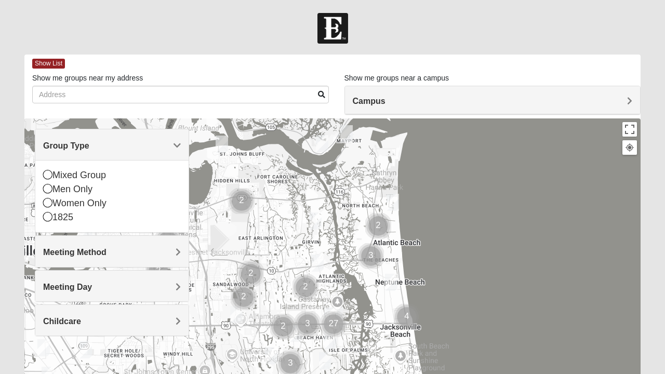
click at [49, 191] on icon at bounding box center [47, 188] width 9 height 9
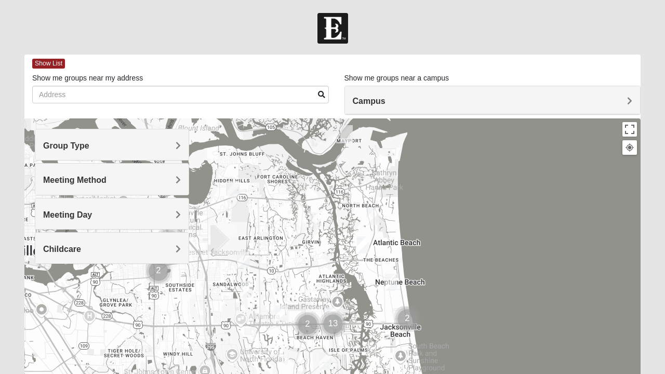
click at [174, 181] on h4 "Meeting Method" at bounding box center [112, 180] width 138 height 10
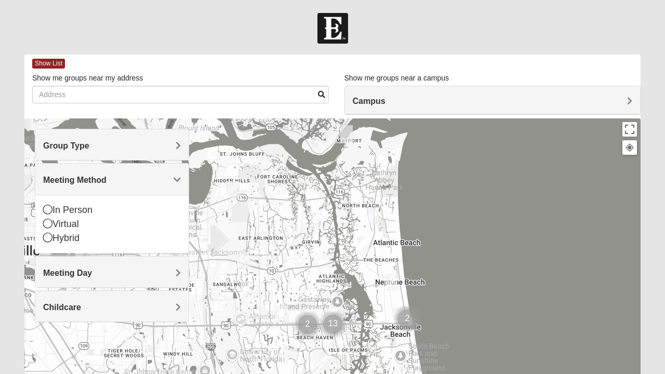
click at [49, 212] on icon at bounding box center [47, 209] width 9 height 9
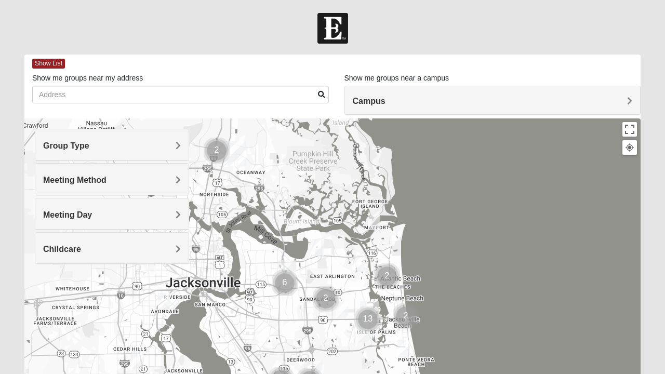
click at [234, 158] on img "North Jax" at bounding box center [237, 153] width 27 height 33
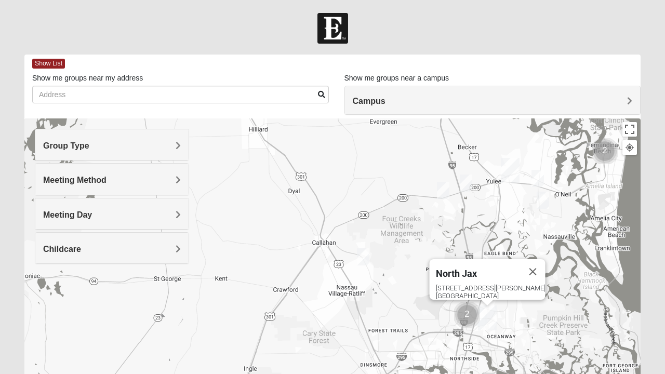
click at [358, 257] on img "Mens Batte 32011" at bounding box center [363, 256] width 21 height 25
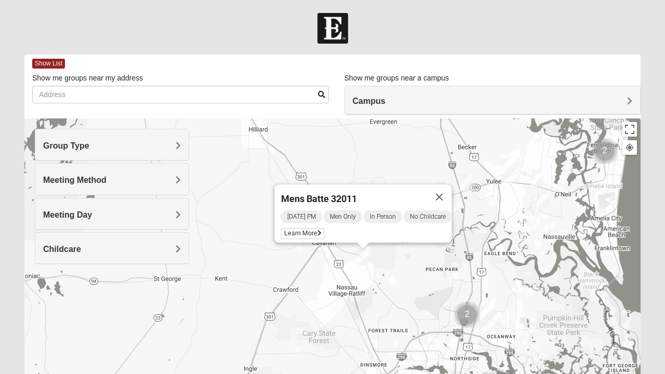
click at [294, 229] on span "Learn More" at bounding box center [303, 233] width 44 height 11
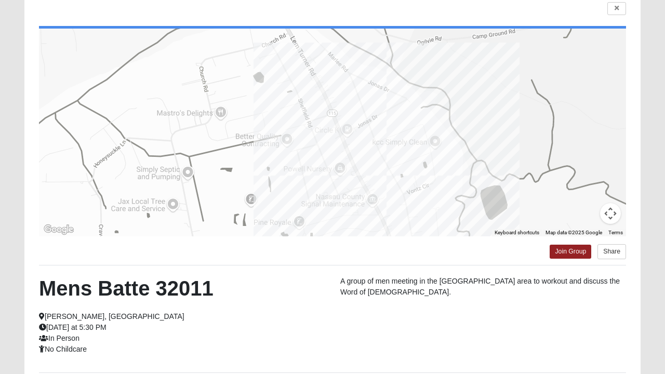
scroll to position [84, 0]
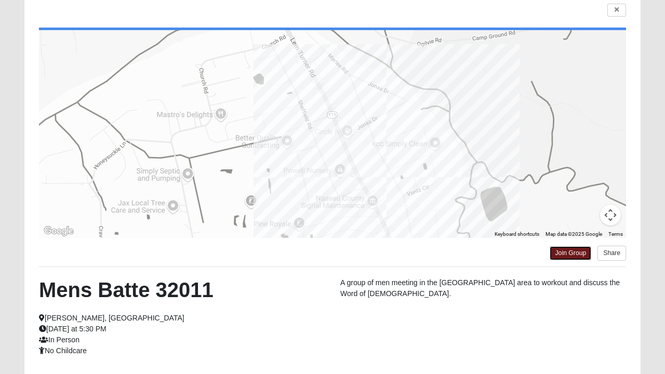
click at [573, 251] on link "Join Group" at bounding box center [571, 253] width 42 height 14
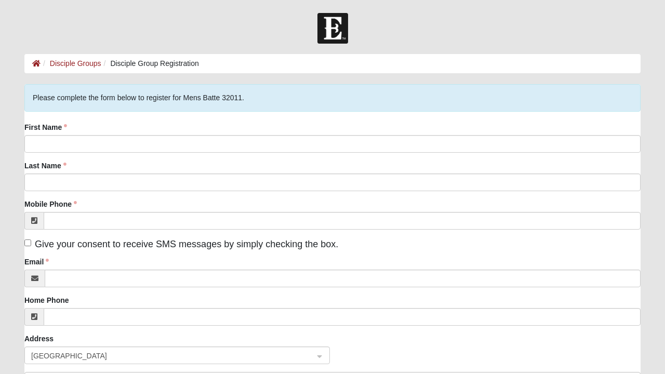
click at [15, 112] on form "Log In Disciple Group Registration Disciple Groups Disciple Group Registration …" at bounding box center [332, 319] width 665 height 613
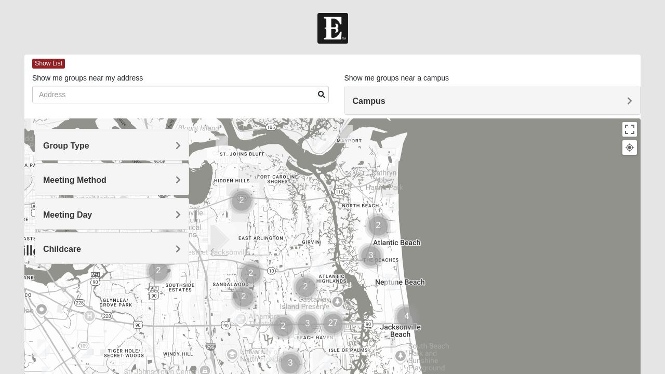
click at [56, 149] on span "Group Type" at bounding box center [66, 145] width 46 height 9
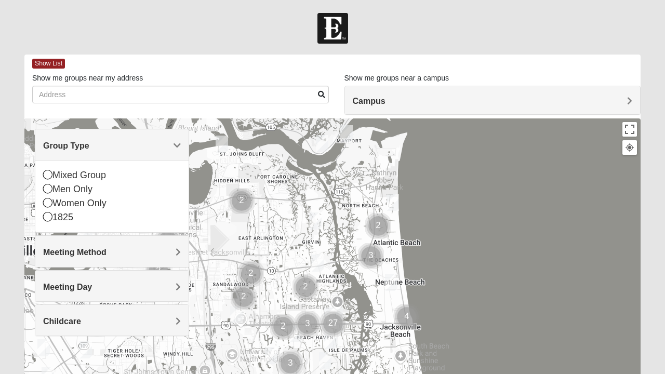
click at [43, 187] on icon at bounding box center [47, 188] width 9 height 9
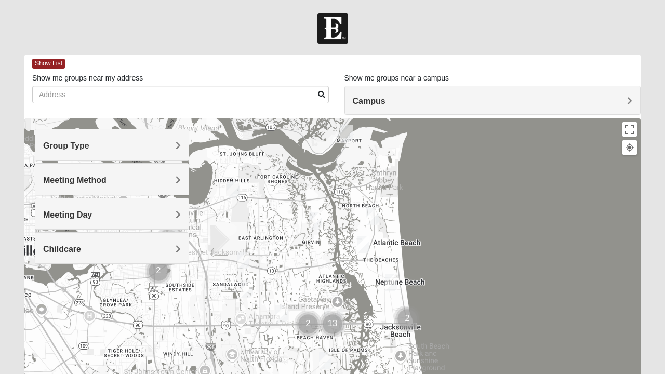
click at [48, 178] on span "Meeting Method" at bounding box center [74, 180] width 63 height 9
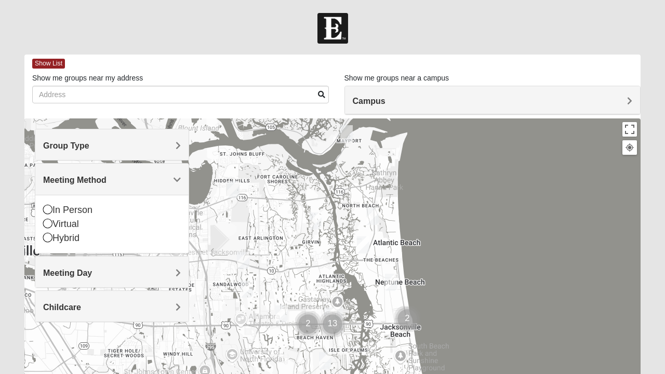
click at [45, 224] on icon at bounding box center [47, 223] width 9 height 9
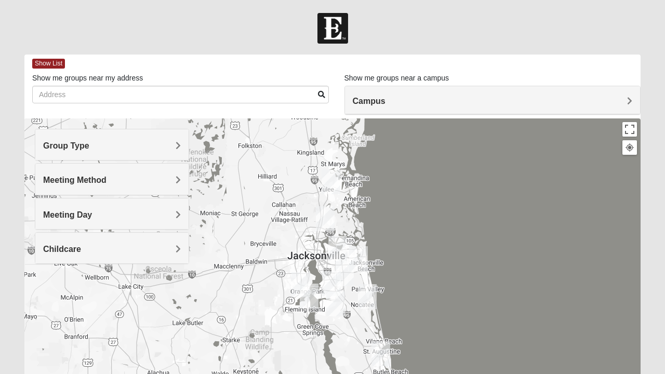
click at [61, 155] on div "Group Type" at bounding box center [111, 144] width 153 height 31
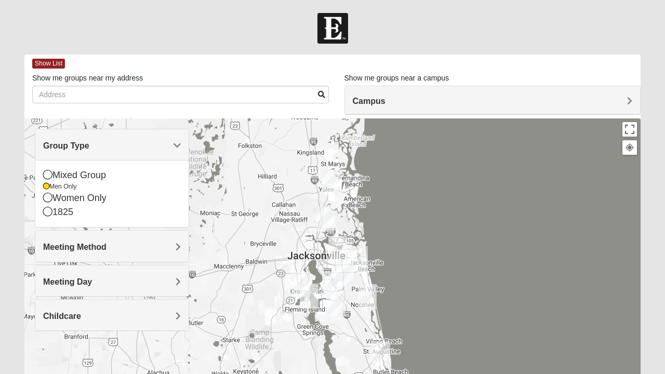
click at [46, 175] on icon at bounding box center [47, 174] width 9 height 9
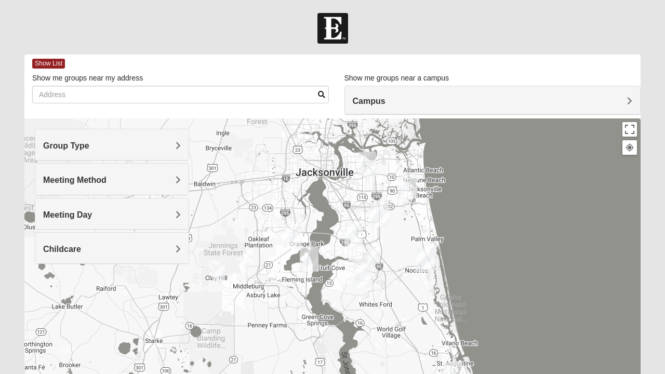
click at [369, 251] on img "Online Mixed Krause/Chasten 32258" at bounding box center [373, 254] width 21 height 25
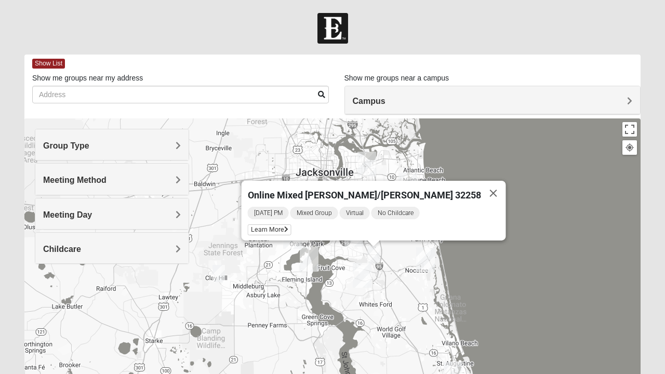
click at [292, 226] on span "Learn More" at bounding box center [270, 230] width 44 height 11
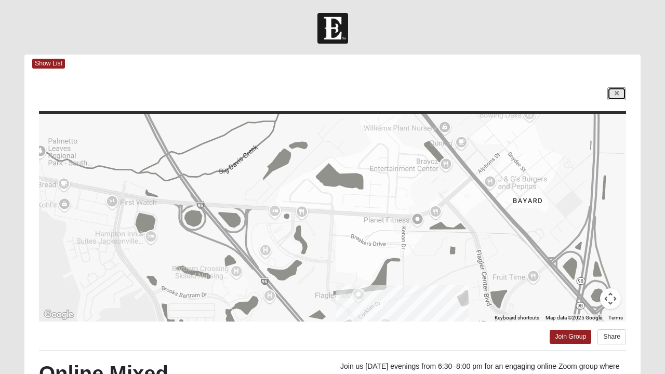
click at [611, 100] on link at bounding box center [617, 93] width 19 height 13
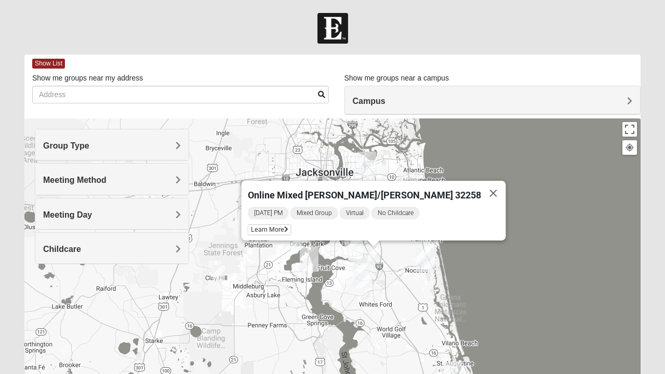
click at [62, 151] on div "Group Type" at bounding box center [111, 144] width 153 height 31
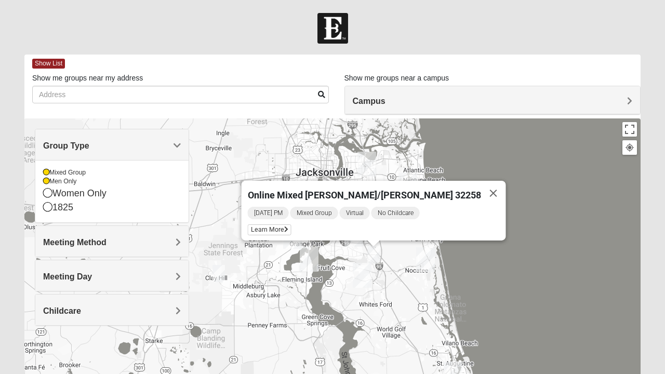
click at [39, 174] on div "Mixed Group Men Only Women Only 1825" at bounding box center [111, 191] width 153 height 62
click at [46, 182] on icon at bounding box center [46, 181] width 6 height 6
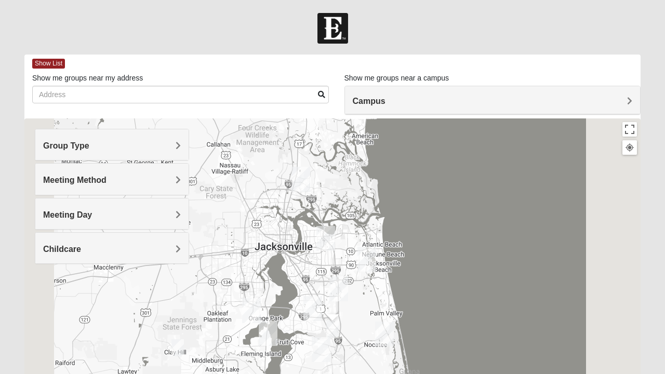
click at [46, 172] on div "Meeting Method" at bounding box center [111, 179] width 153 height 31
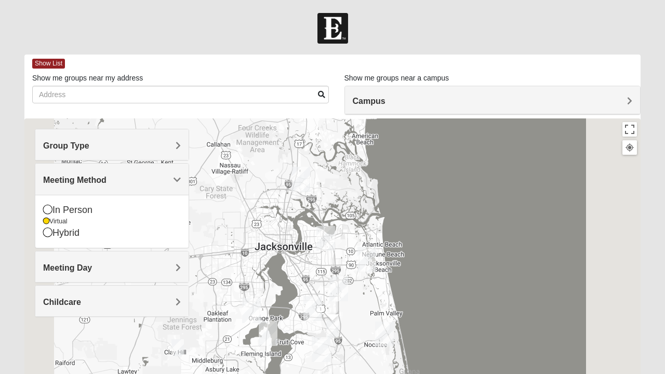
click at [53, 143] on span "Group Type" at bounding box center [66, 145] width 46 height 9
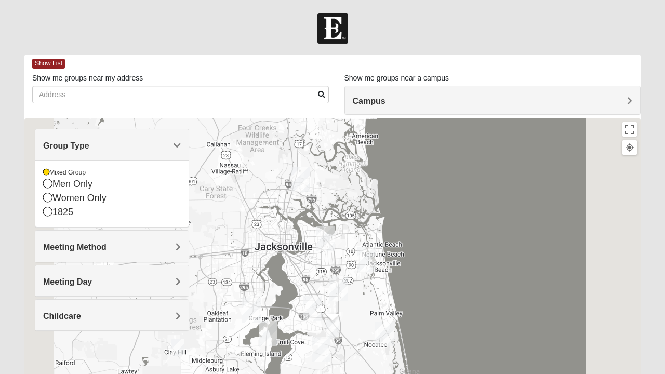
click at [48, 169] on icon at bounding box center [46, 172] width 6 height 6
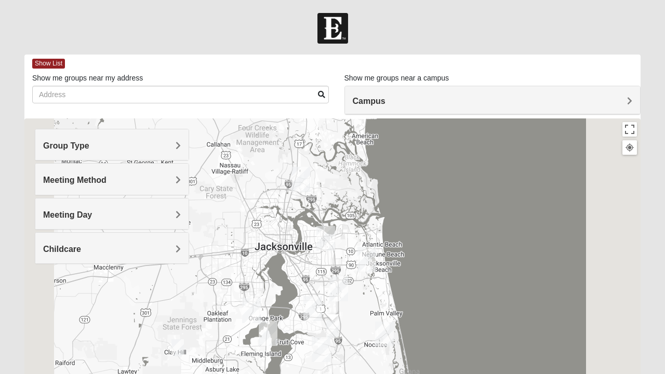
click at [53, 146] on span "Group Type" at bounding box center [66, 145] width 46 height 9
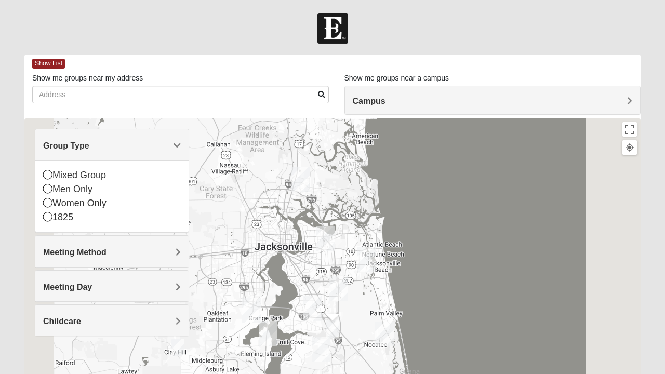
click at [51, 206] on icon at bounding box center [47, 202] width 9 height 9
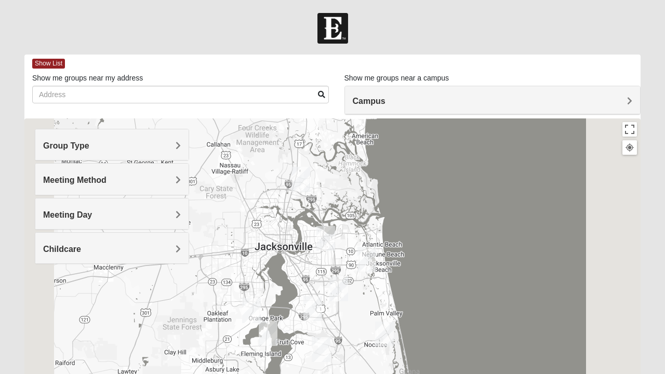
click at [55, 182] on span "Meeting Method" at bounding box center [74, 180] width 63 height 9
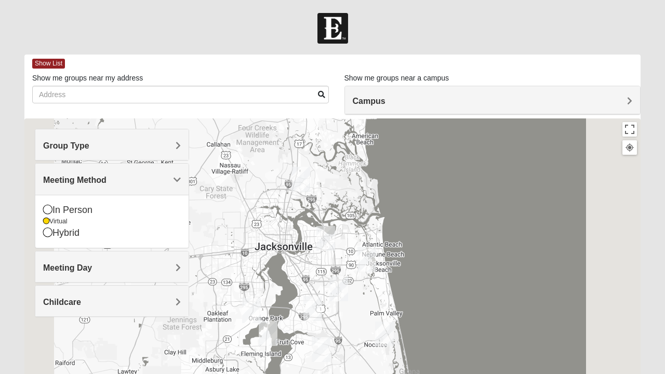
click at [45, 207] on icon at bounding box center [47, 209] width 9 height 9
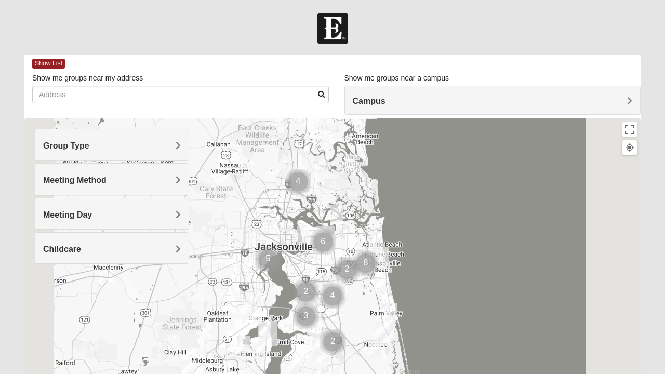
click at [56, 178] on span "Meeting Method" at bounding box center [74, 180] width 63 height 9
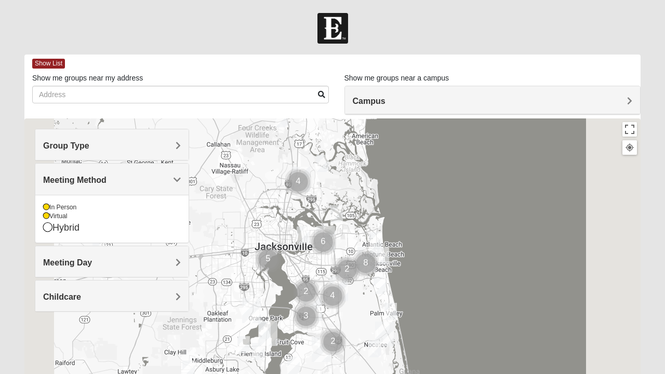
click at [46, 216] on icon at bounding box center [46, 216] width 6 height 6
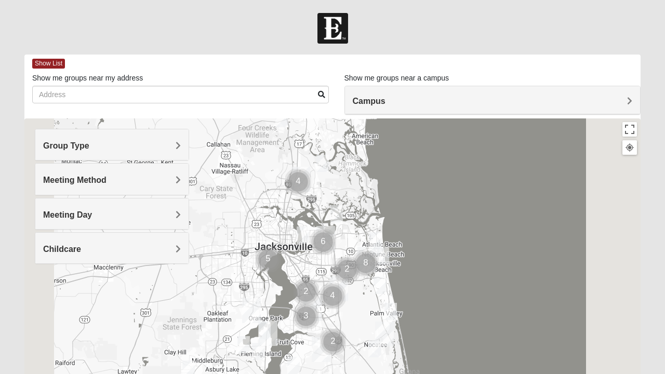
click at [60, 216] on span "Meeting Day" at bounding box center [67, 215] width 49 height 9
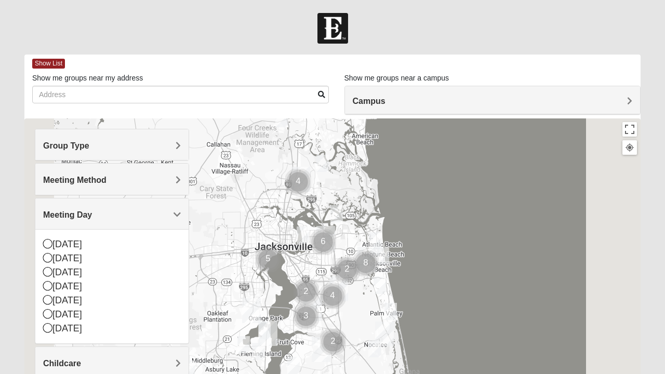
click at [76, 217] on span "Meeting Day" at bounding box center [67, 215] width 49 height 9
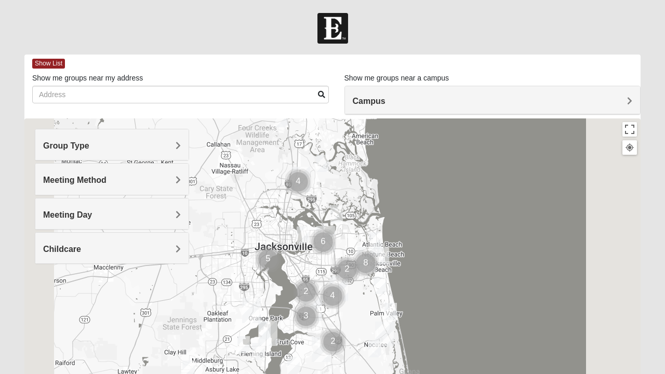
click at [60, 245] on span "Childcare" at bounding box center [62, 249] width 38 height 9
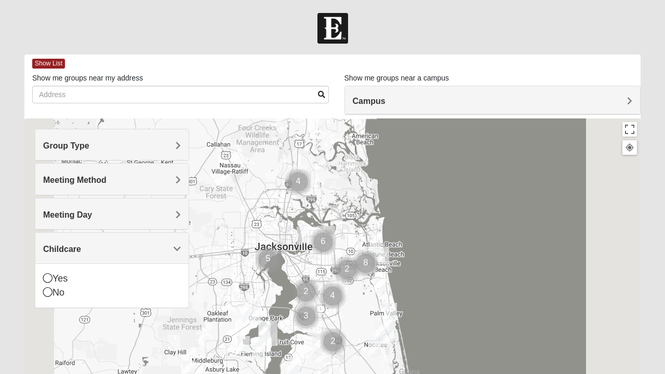
click at [48, 293] on icon at bounding box center [47, 291] width 9 height 9
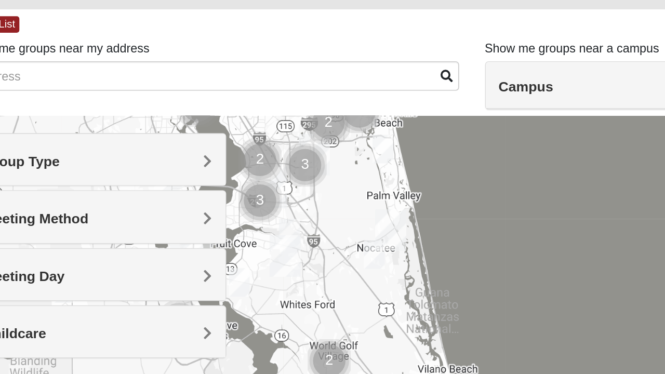
click at [245, 191] on div at bounding box center [332, 327] width 617 height 416
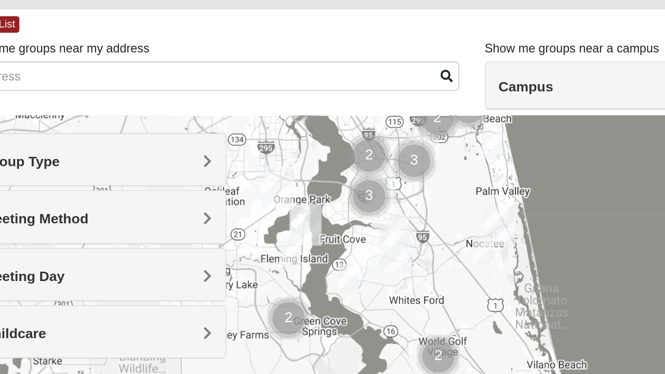
click at [390, 201] on div at bounding box center [332, 327] width 617 height 416
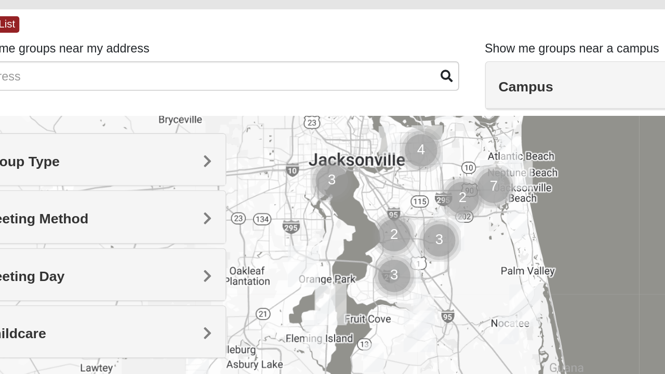
click at [362, 154] on div at bounding box center [332, 327] width 617 height 416
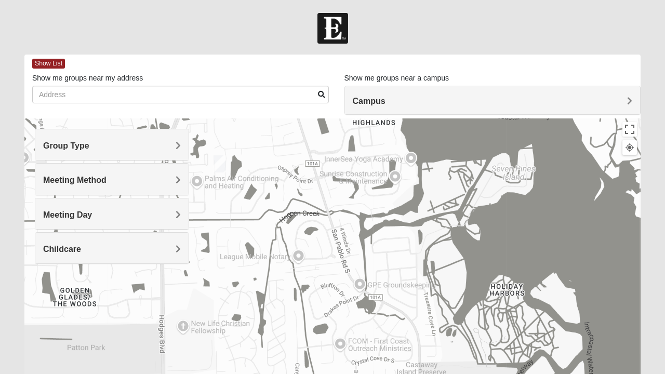
click at [414, 280] on div at bounding box center [332, 327] width 617 height 416
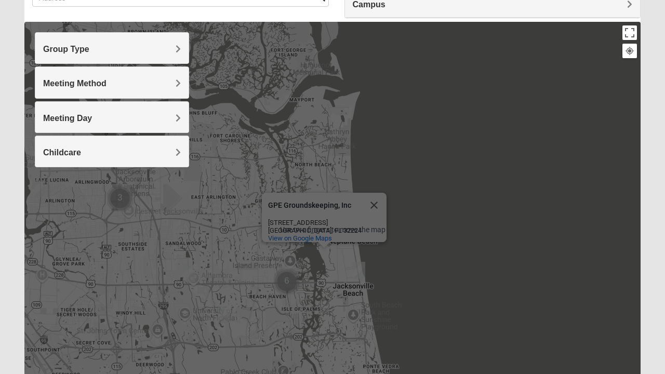
scroll to position [98, 0]
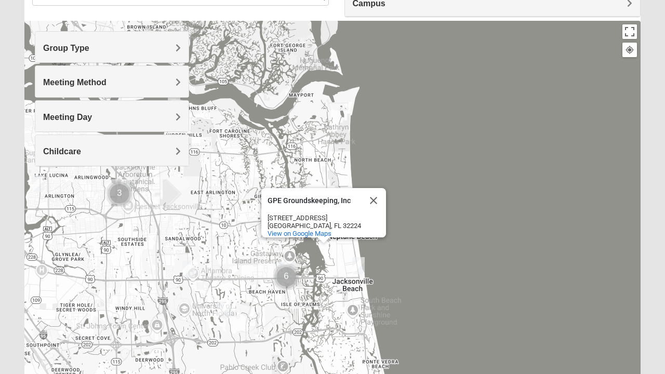
click at [377, 197] on button "Close" at bounding box center [373, 200] width 25 height 25
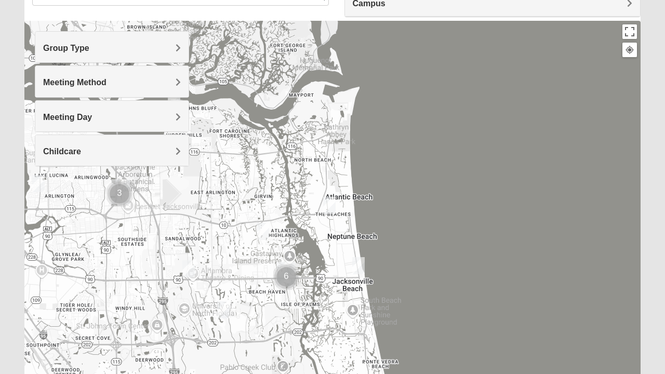
click at [360, 268] on img "Womens Sparkman/Flautt 32250" at bounding box center [358, 265] width 21 height 25
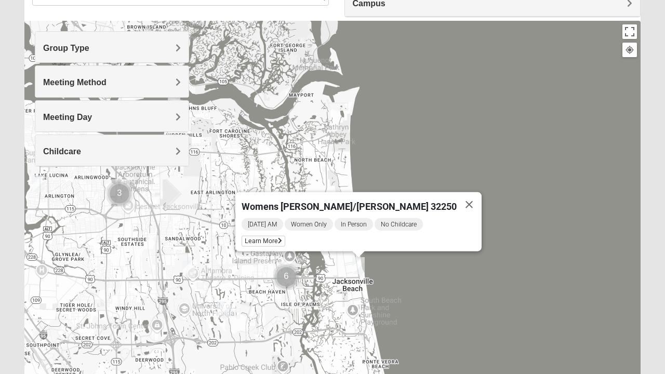
click at [285, 237] on span "Learn More" at bounding box center [264, 241] width 44 height 11
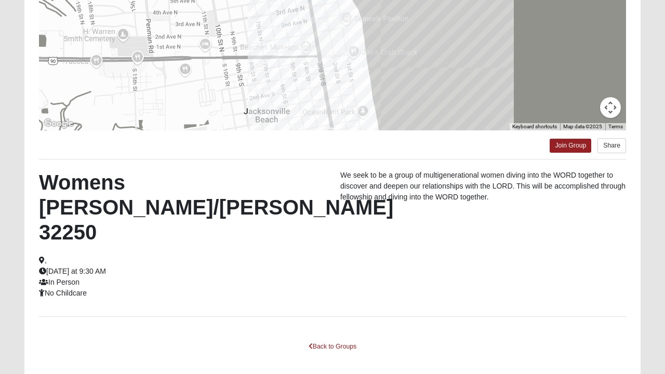
scroll to position [190, 0]
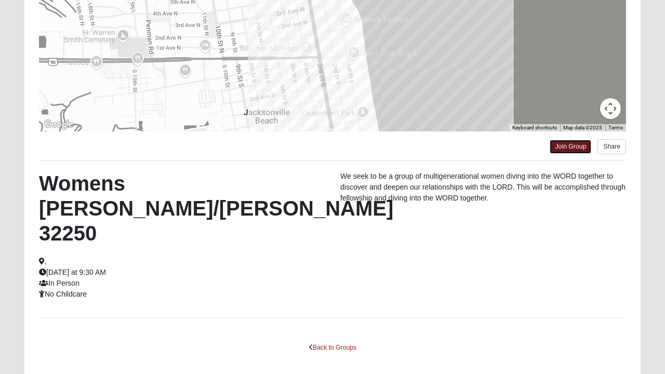
click at [571, 151] on link "Join Group" at bounding box center [571, 147] width 42 height 14
